Goal: Find contact information: Obtain details needed to contact an individual or organization

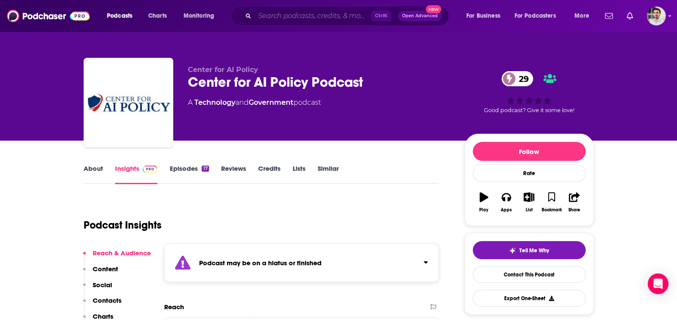
click at [287, 13] on input "Search podcasts, credits, & more..." at bounding box center [313, 16] width 116 height 14
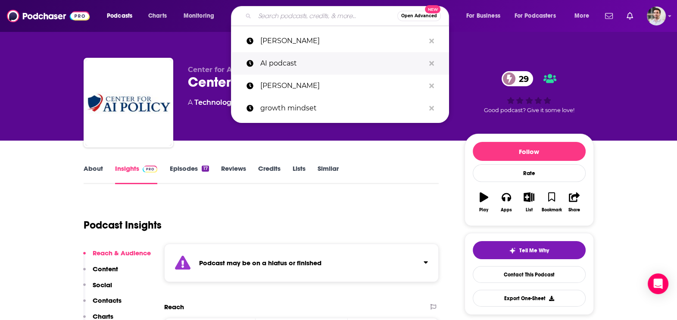
click at [283, 64] on p "AI podcast" at bounding box center [342, 63] width 165 height 22
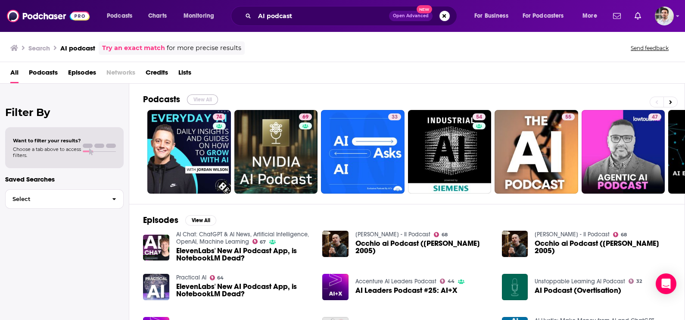
click at [196, 101] on button "View All" at bounding box center [202, 99] width 31 height 10
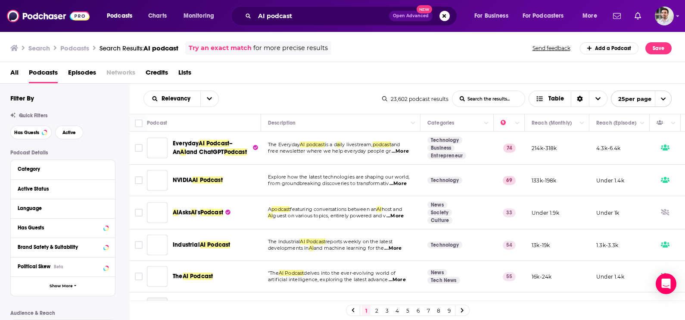
scroll to position [23, 0]
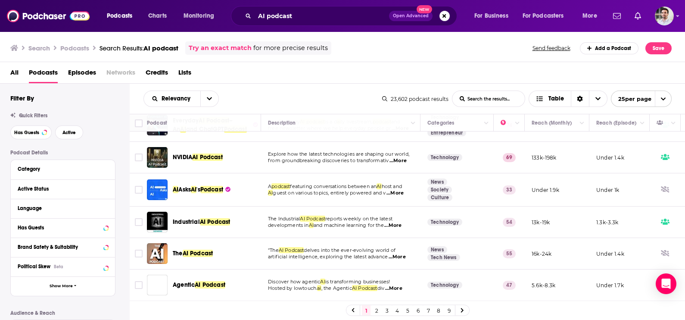
click at [405, 313] on link "5" at bounding box center [407, 310] width 9 height 10
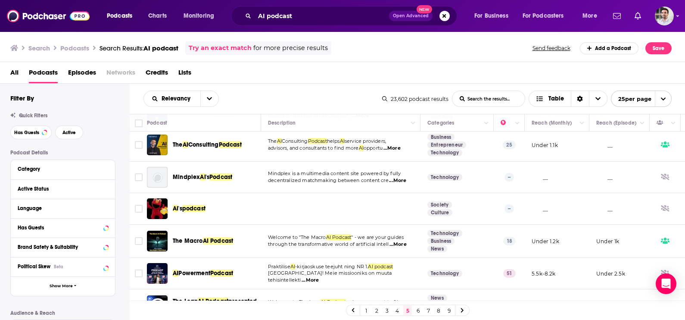
scroll to position [194, 0]
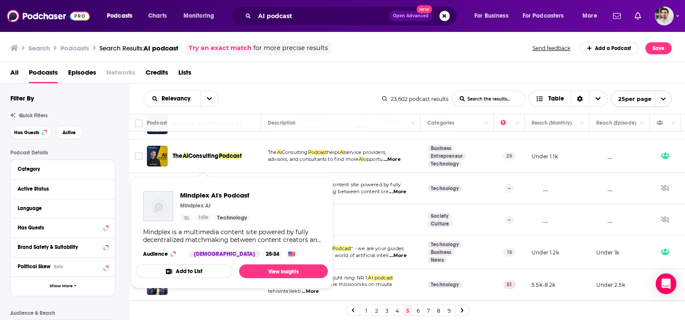
drag, startPoint x: 213, startPoint y: 173, endPoint x: 161, endPoint y: 170, distance: 52.2
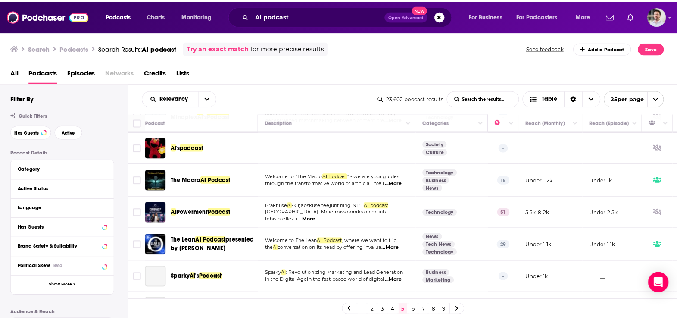
scroll to position [273, 0]
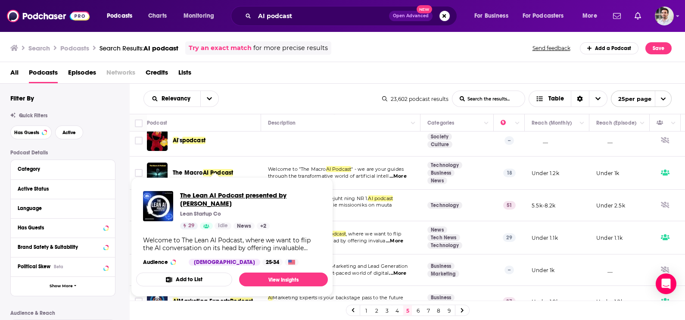
click at [238, 197] on span "The Lean AI Podcast presented by Eric Ries" at bounding box center [250, 199] width 141 height 16
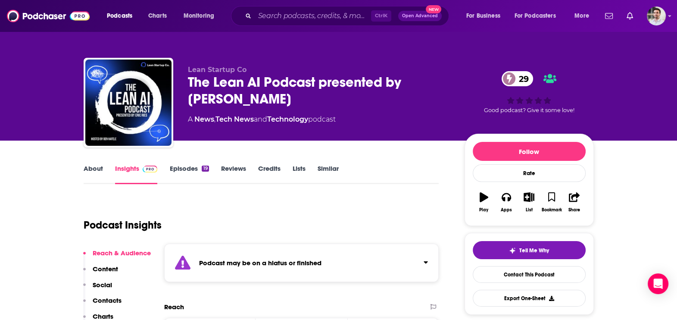
click at [112, 292] on div "Reach & Audience Content Social Contacts Charts Sponsors Details Similar" at bounding box center [117, 312] width 68 height 127
click at [178, 172] on link "Episodes 19" at bounding box center [188, 174] width 39 height 20
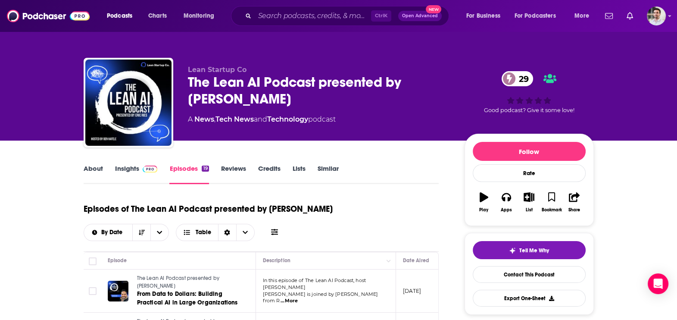
scroll to position [280, 0]
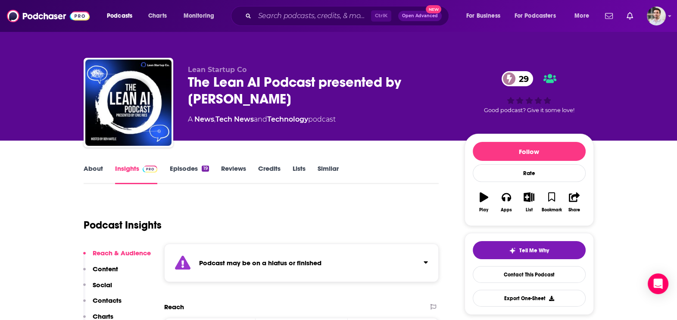
click at [115, 296] on p "Contacts" at bounding box center [107, 300] width 29 height 8
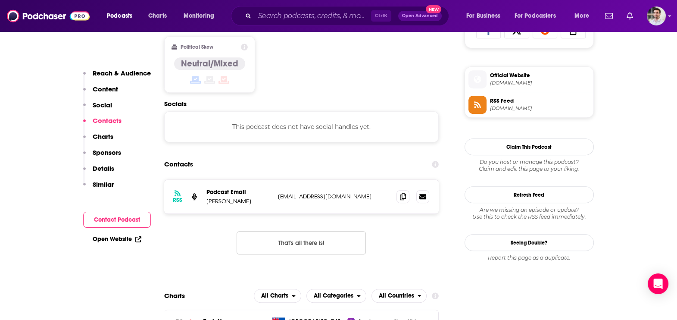
scroll to position [631, 0]
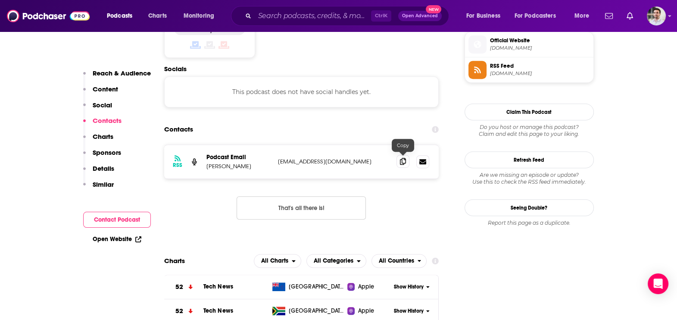
click at [403, 161] on icon at bounding box center [403, 161] width 6 height 7
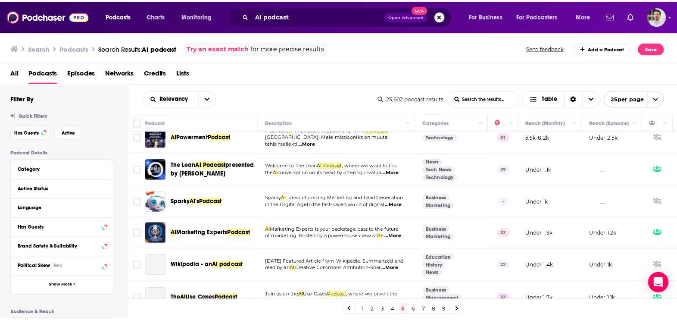
scroll to position [341, 0]
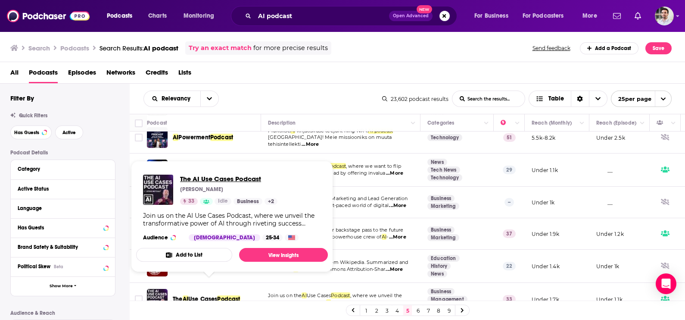
click at [238, 181] on span "The AI Use Cases Podcast" at bounding box center [228, 179] width 97 height 8
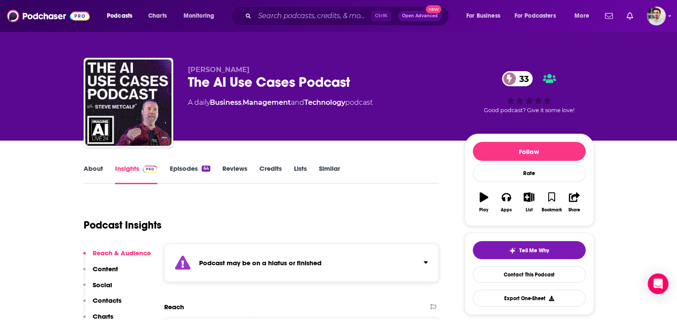
click at [110, 298] on p "Contacts" at bounding box center [107, 300] width 29 height 8
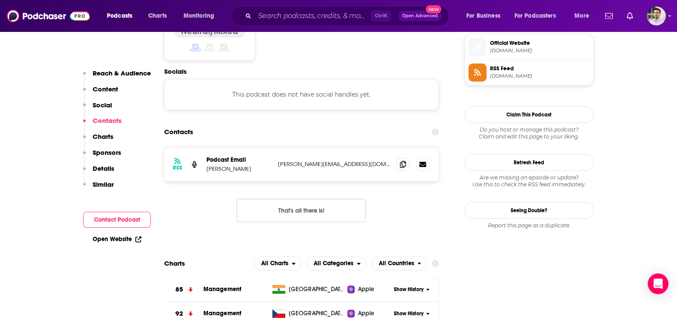
scroll to position [631, 0]
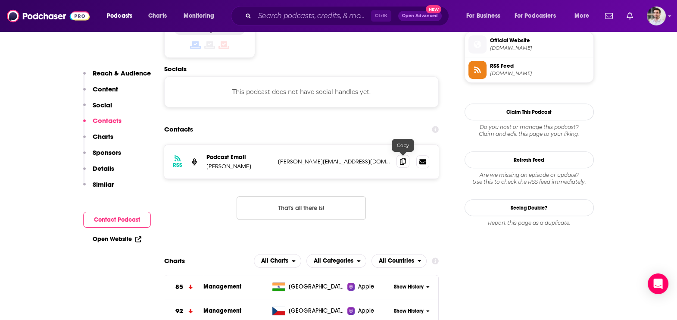
click at [399, 159] on span at bounding box center [403, 161] width 13 height 13
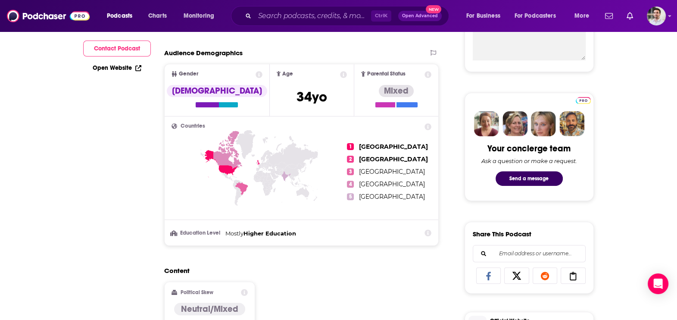
scroll to position [72, 0]
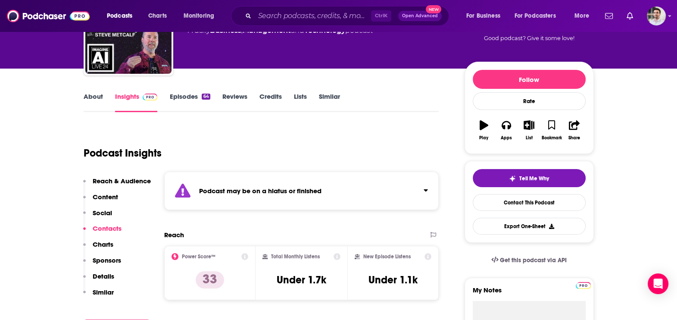
click at [175, 95] on link "Episodes 64" at bounding box center [189, 102] width 41 height 20
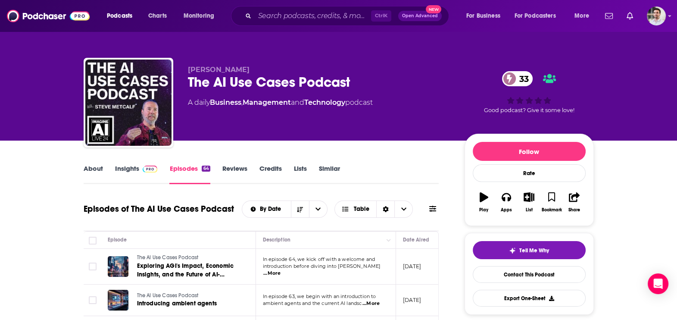
click at [15, 1] on div "Podcasts Charts Monitoring Ctrl K Open Advanced New For Business For Podcasters…" at bounding box center [338, 16] width 677 height 32
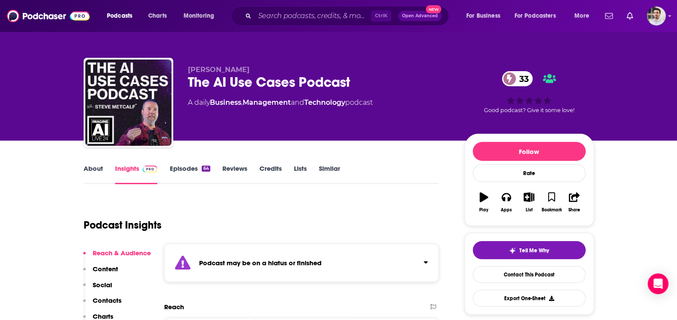
click at [15, 1] on div "Podcasts Charts Monitoring Ctrl K Open Advanced New For Business For Podcasters…" at bounding box center [338, 16] width 677 height 32
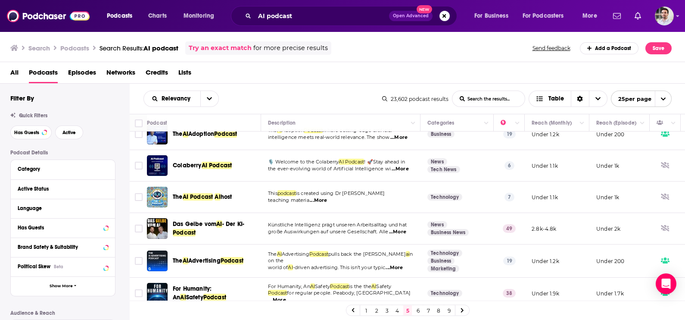
scroll to position [632, 0]
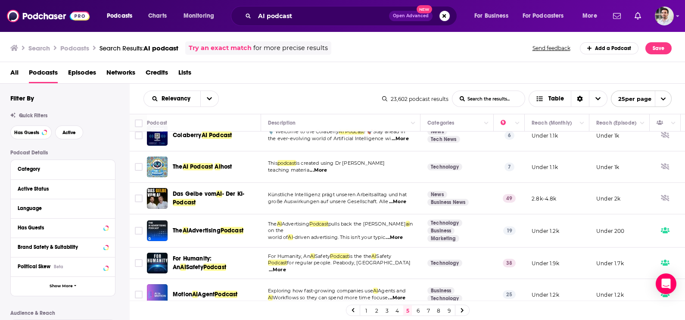
click at [425, 310] on link "7" at bounding box center [428, 310] width 9 height 10
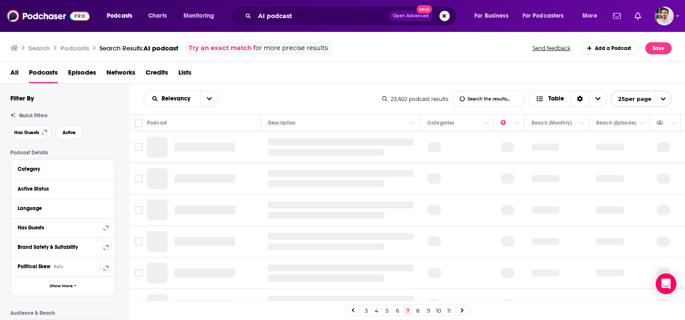
click at [396, 310] on link "6" at bounding box center [397, 310] width 9 height 10
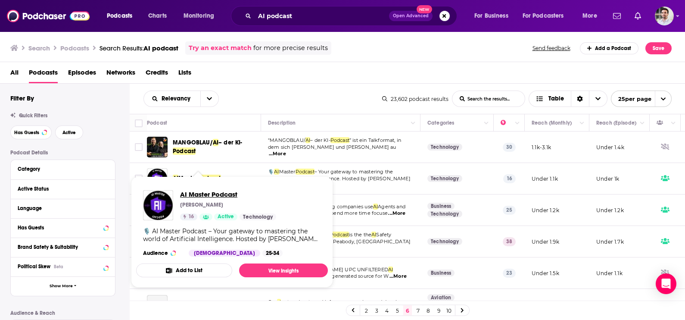
drag, startPoint x: 157, startPoint y: 171, endPoint x: 209, endPoint y: 197, distance: 58.0
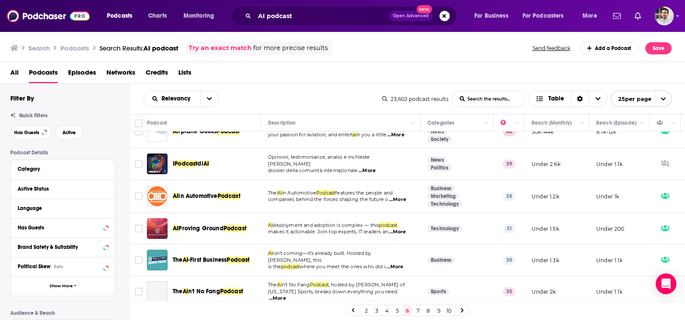
scroll to position [179, 0]
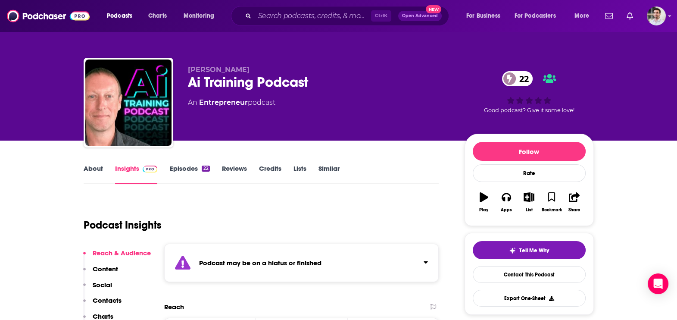
click at [173, 170] on link "Episodes 22" at bounding box center [189, 174] width 40 height 20
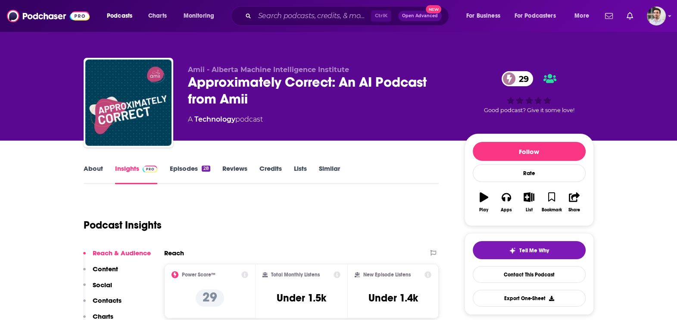
click at [113, 296] on p "Contacts" at bounding box center [107, 300] width 29 height 8
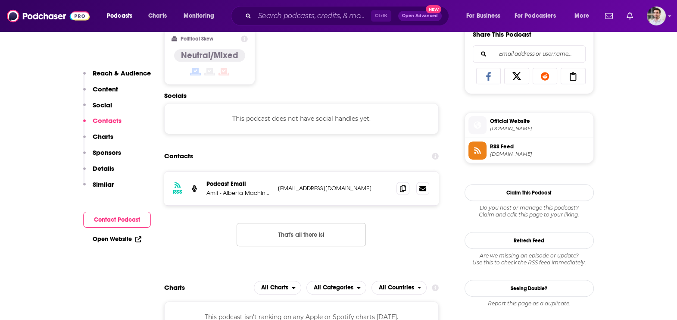
scroll to position [577, 0]
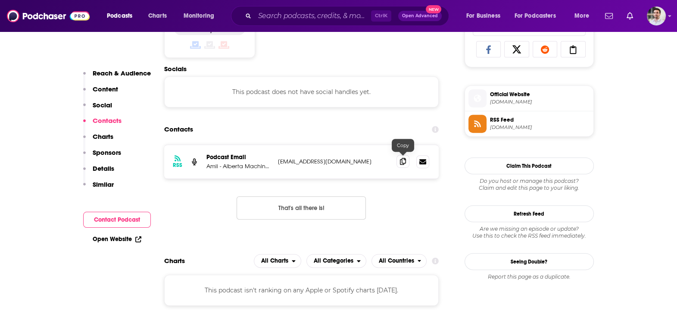
click at [400, 159] on icon at bounding box center [403, 161] width 6 height 7
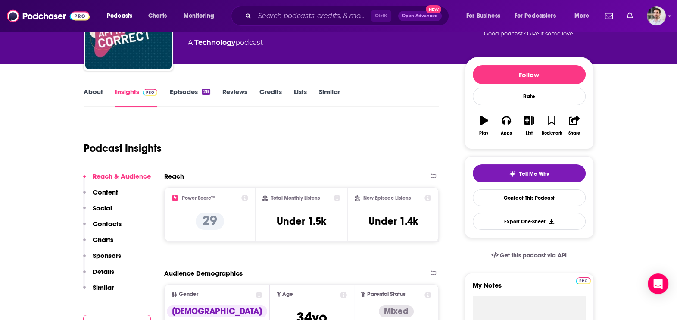
scroll to position [0, 0]
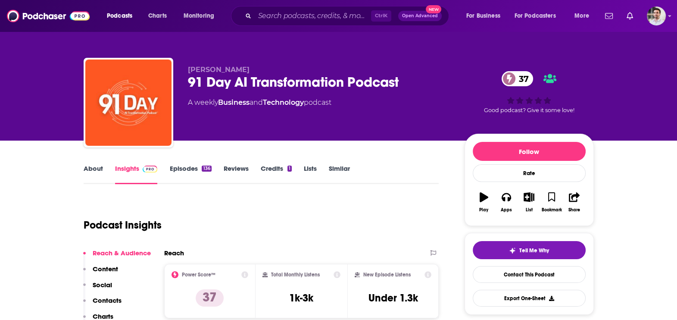
click at [116, 300] on p "Contacts" at bounding box center [107, 300] width 29 height 8
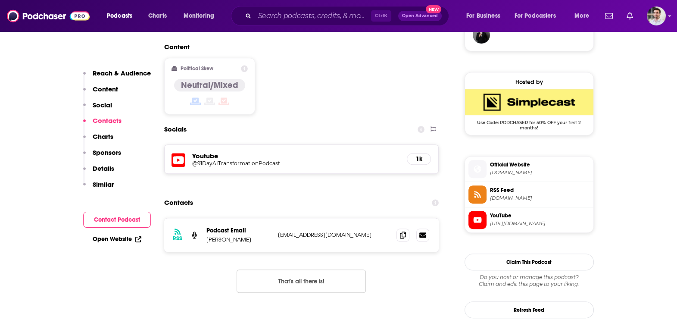
scroll to position [699, 0]
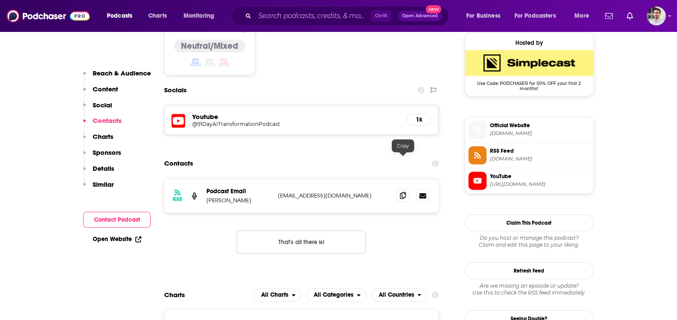
click at [407, 189] on span at bounding box center [403, 195] width 13 height 13
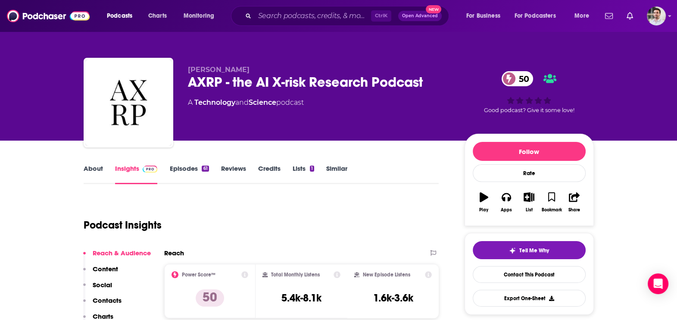
click at [109, 297] on p "Contacts" at bounding box center [107, 300] width 29 height 8
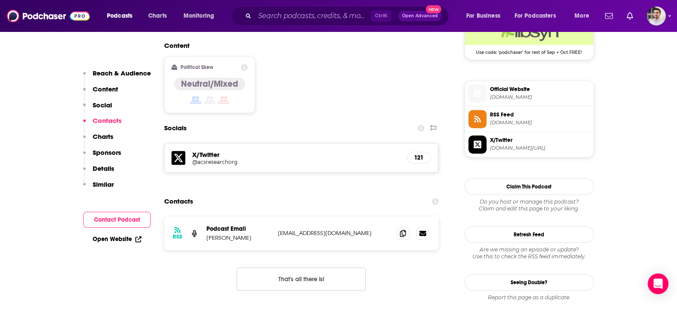
scroll to position [689, 0]
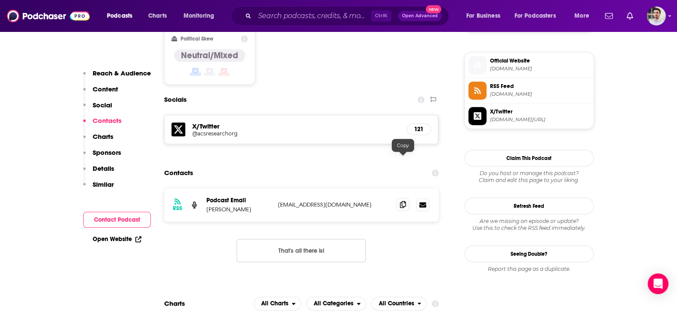
click at [402, 201] on icon at bounding box center [403, 204] width 6 height 7
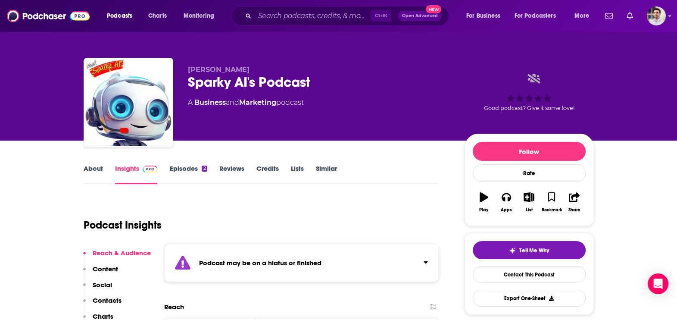
click at [191, 166] on link "Episodes 2" at bounding box center [188, 174] width 38 height 20
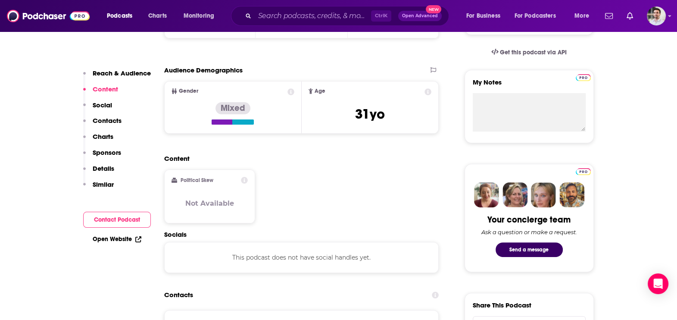
click at [104, 117] on p "Contacts" at bounding box center [107, 120] width 29 height 8
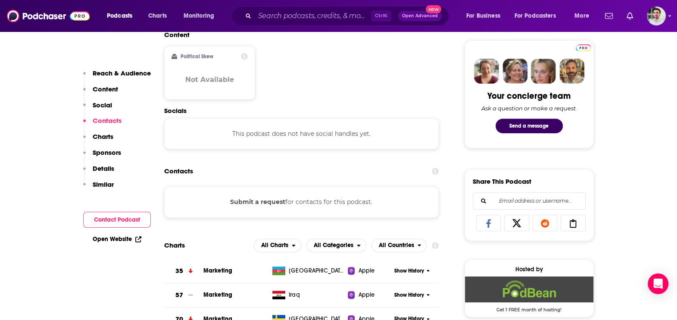
scroll to position [446, 0]
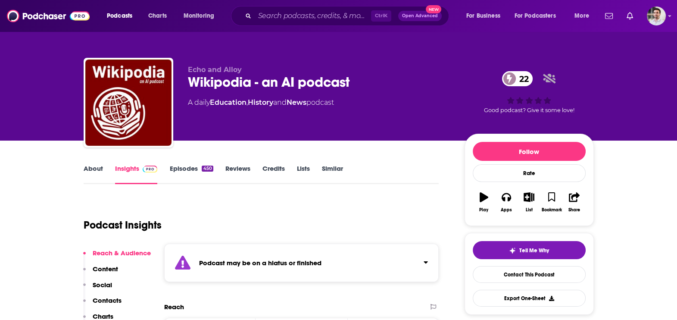
click at [174, 172] on link "Episodes 450" at bounding box center [191, 174] width 44 height 20
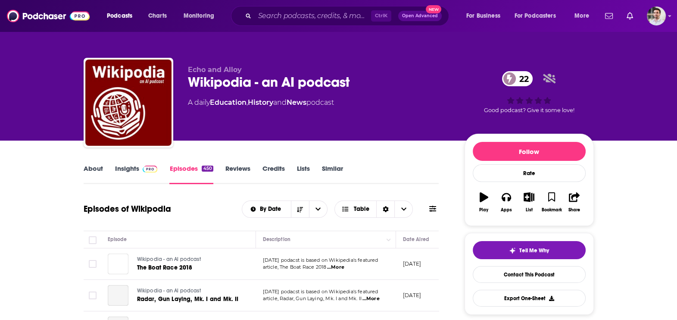
click at [137, 172] on link "Insights" at bounding box center [136, 174] width 43 height 20
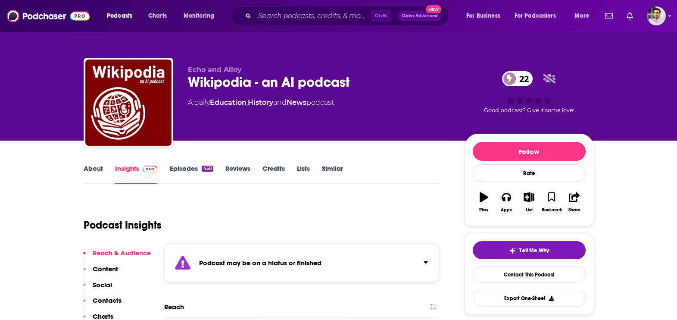
click at [114, 297] on p "Contacts" at bounding box center [107, 300] width 29 height 8
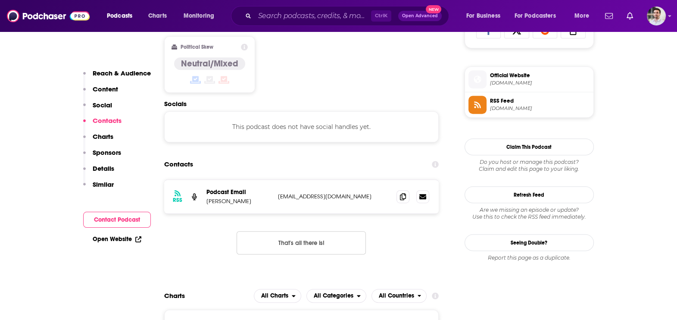
scroll to position [631, 0]
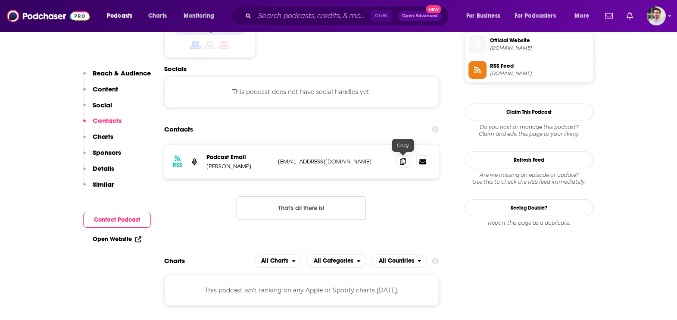
click at [404, 161] on icon at bounding box center [403, 161] width 6 height 7
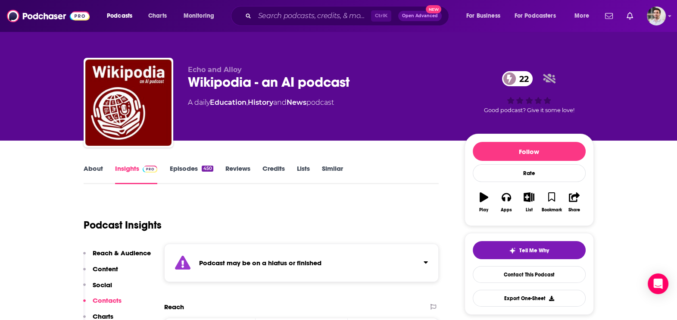
click at [90, 172] on link "About" at bounding box center [93, 174] width 19 height 20
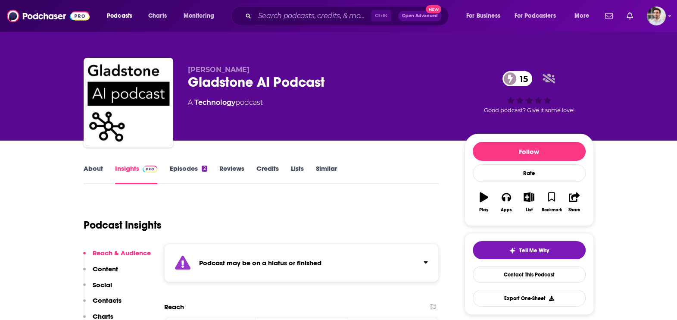
click at [111, 300] on p "Contacts" at bounding box center [107, 300] width 29 height 8
click at [192, 173] on link "Episodes 2" at bounding box center [188, 174] width 38 height 20
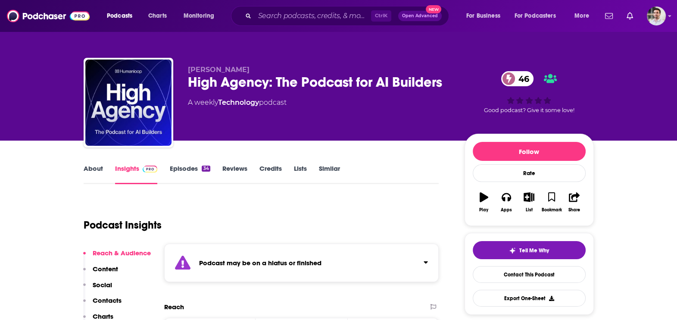
click at [209, 171] on div "34" at bounding box center [206, 169] width 8 height 6
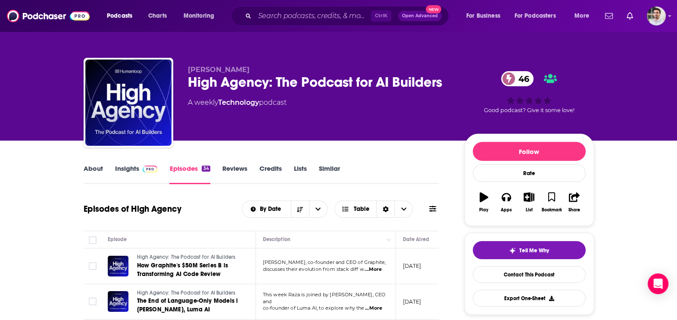
click at [123, 170] on link "Insights" at bounding box center [136, 174] width 43 height 20
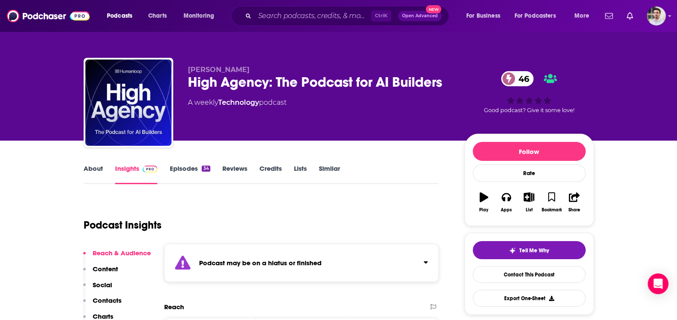
click at [110, 297] on p "Contacts" at bounding box center [107, 300] width 29 height 8
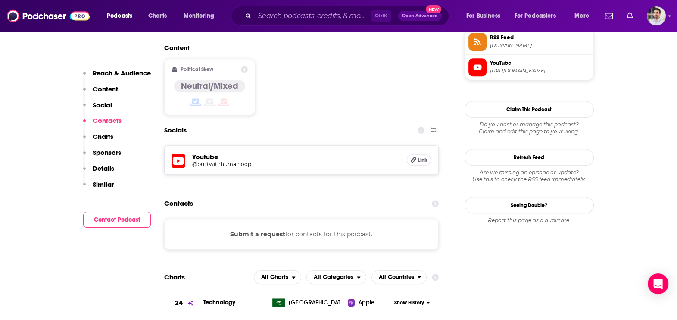
scroll to position [743, 0]
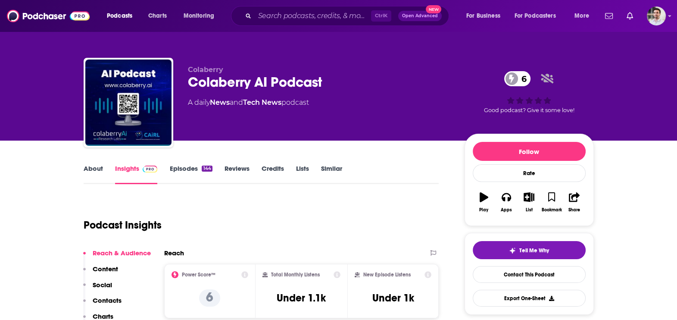
click at [117, 301] on p "Contacts" at bounding box center [107, 300] width 29 height 8
click at [97, 176] on link "About" at bounding box center [93, 174] width 19 height 20
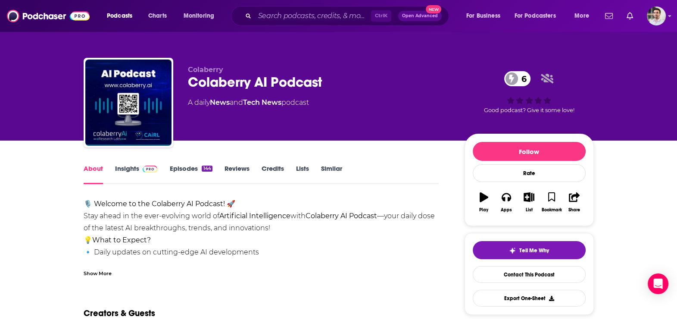
click at [109, 270] on div "Show More" at bounding box center [98, 273] width 28 height 8
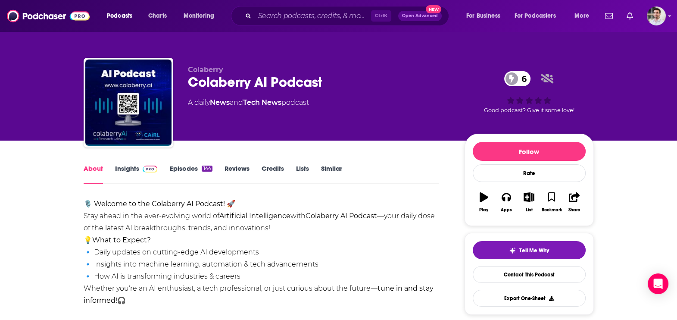
click at [134, 166] on link "Insights" at bounding box center [136, 174] width 43 height 20
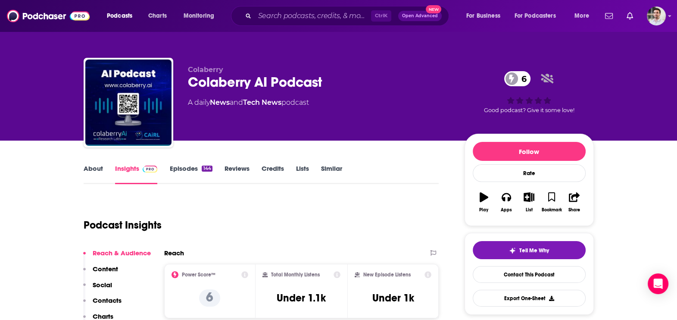
click at [99, 298] on p "Contacts" at bounding box center [107, 300] width 29 height 8
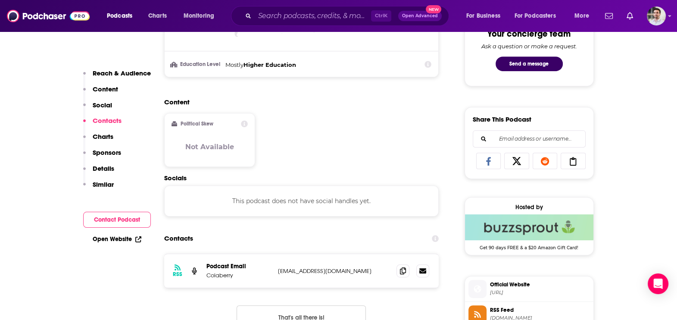
scroll to position [575, 0]
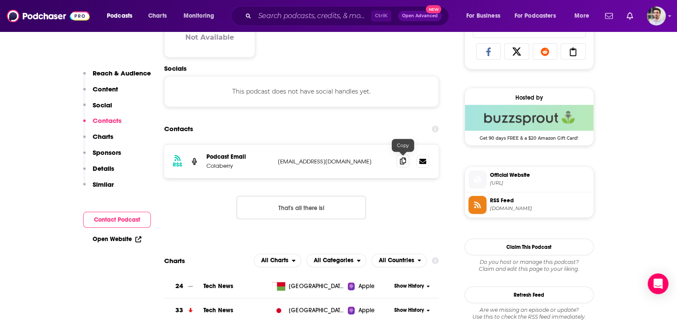
click at [401, 164] on span at bounding box center [403, 160] width 13 height 13
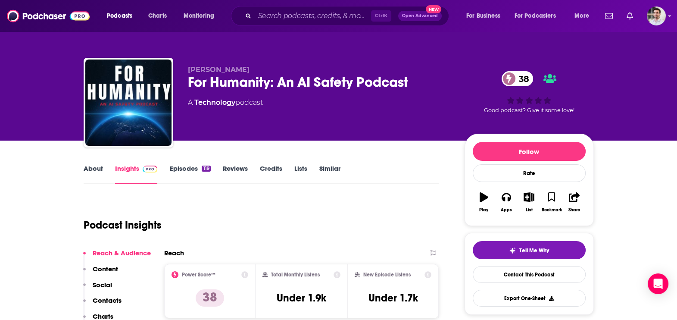
click at [110, 301] on p "Contacts" at bounding box center [107, 300] width 29 height 8
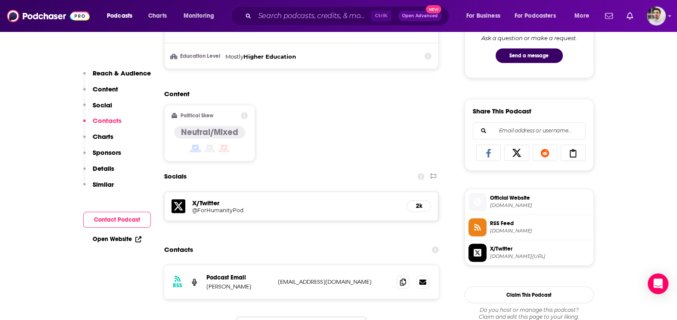
scroll to position [594, 0]
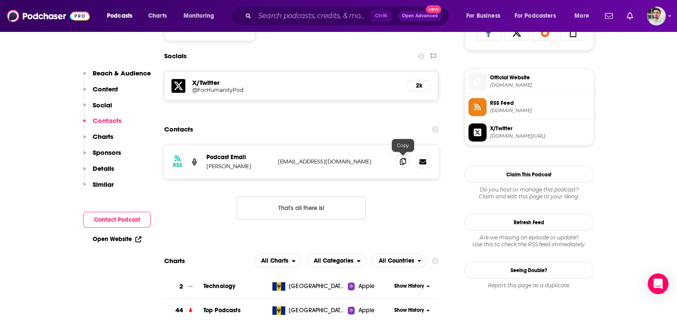
click at [401, 158] on icon at bounding box center [403, 161] width 6 height 7
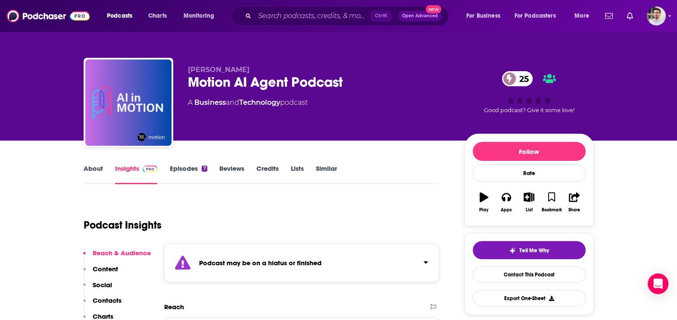
click at [192, 169] on link "Episodes 7" at bounding box center [188, 174] width 38 height 20
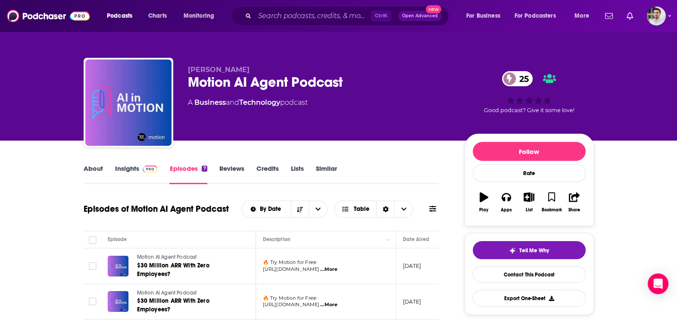
click at [130, 166] on link "Insights" at bounding box center [136, 174] width 43 height 20
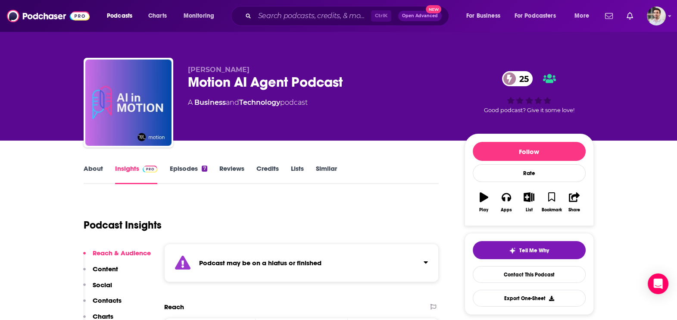
click at [111, 302] on p "Contacts" at bounding box center [107, 300] width 29 height 8
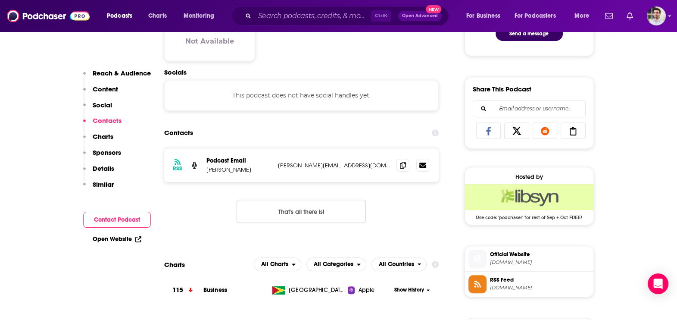
scroll to position [500, 0]
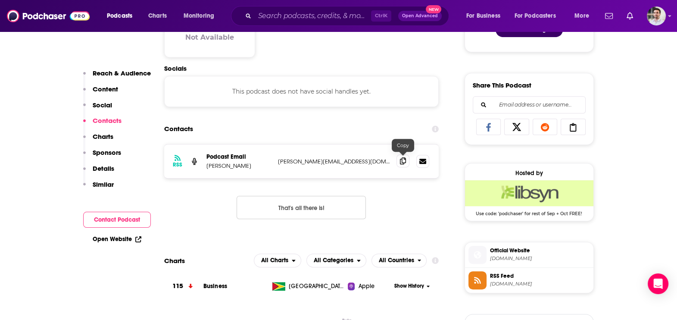
click at [401, 164] on span at bounding box center [403, 160] width 13 height 13
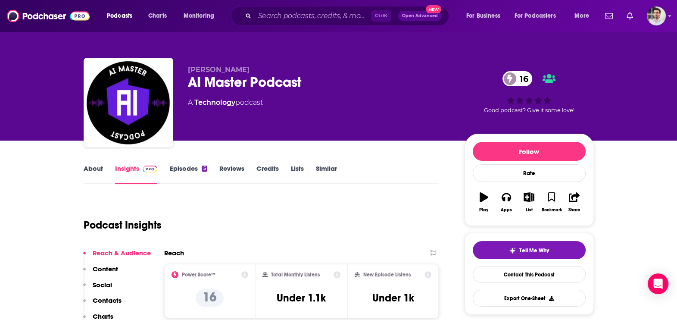
click at [102, 300] on p "Contacts" at bounding box center [107, 300] width 29 height 8
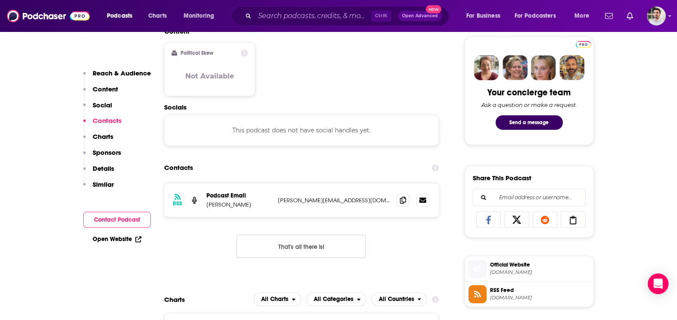
scroll to position [446, 0]
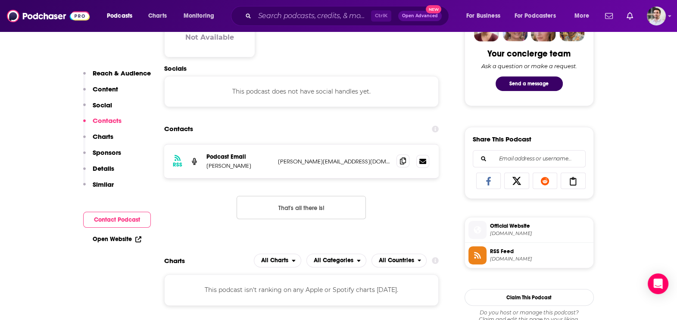
click at [400, 163] on icon at bounding box center [403, 160] width 6 height 7
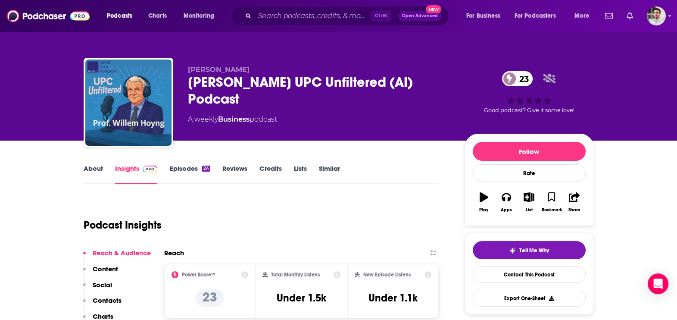
click at [101, 300] on p "Contacts" at bounding box center [107, 300] width 29 height 8
drag, startPoint x: 188, startPoint y: 80, endPoint x: 274, endPoint y: 87, distance: 86.5
click at [274, 87] on div "Willem Hoyng's UPC Unfiltered (AI) Podcast 23" at bounding box center [319, 91] width 263 height 34
copy h2 "Willem Hoyng"
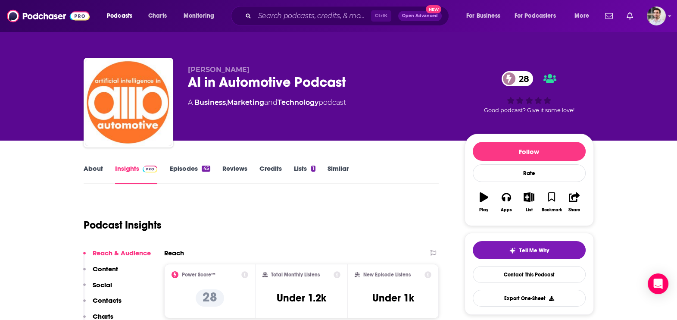
click at [111, 297] on p "Contacts" at bounding box center [107, 300] width 29 height 8
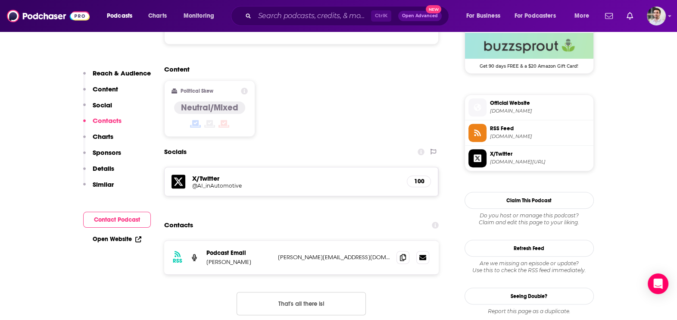
scroll to position [699, 0]
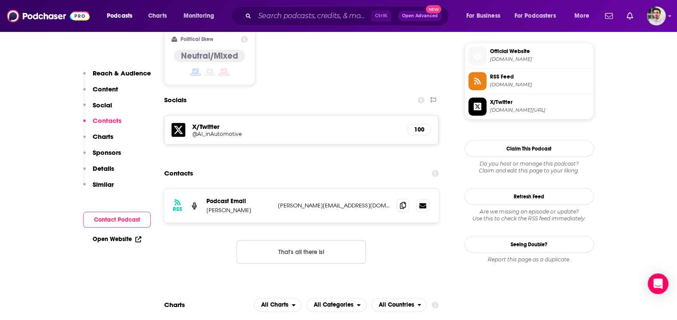
click at [400, 202] on icon at bounding box center [403, 205] width 6 height 7
